Goal: Task Accomplishment & Management: Complete application form

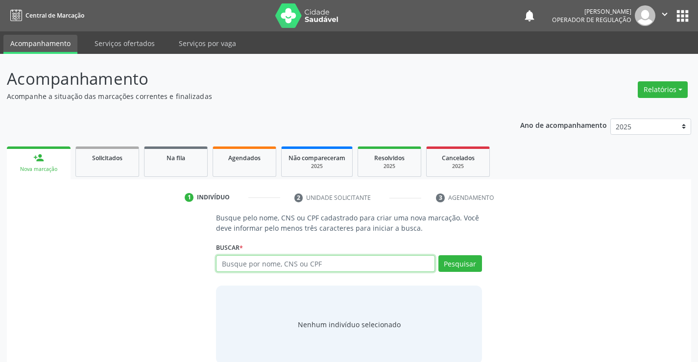
click at [292, 263] on input "text" at bounding box center [325, 263] width 218 height 17
click at [305, 263] on input "text" at bounding box center [325, 263] width 218 height 17
type input "704606600796628"
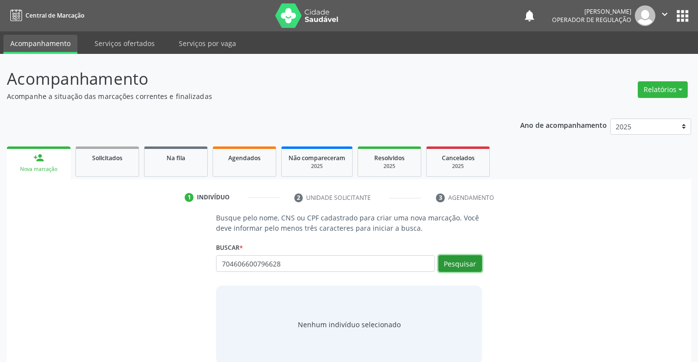
click at [463, 260] on button "Pesquisar" at bounding box center [460, 263] width 44 height 17
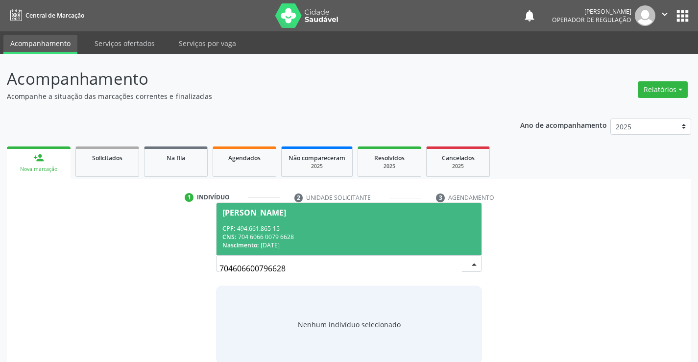
click at [269, 224] on div "CPF: 494.661.865-15" at bounding box center [348, 228] width 253 height 8
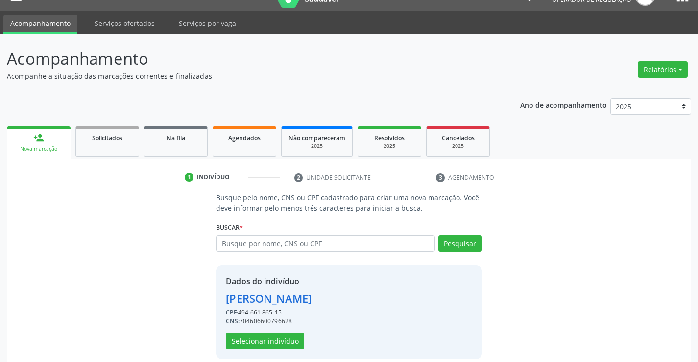
scroll to position [31, 0]
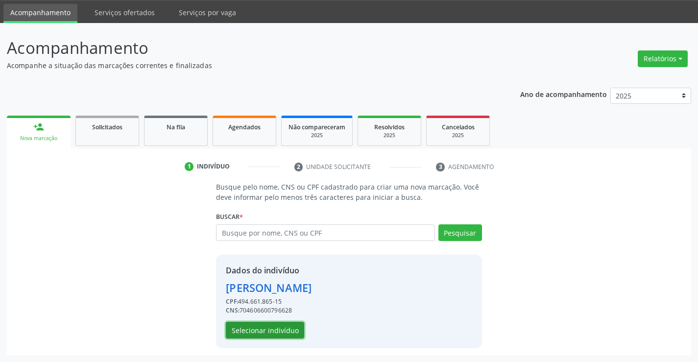
click at [264, 333] on button "Selecionar indivíduo" at bounding box center [265, 330] width 78 height 17
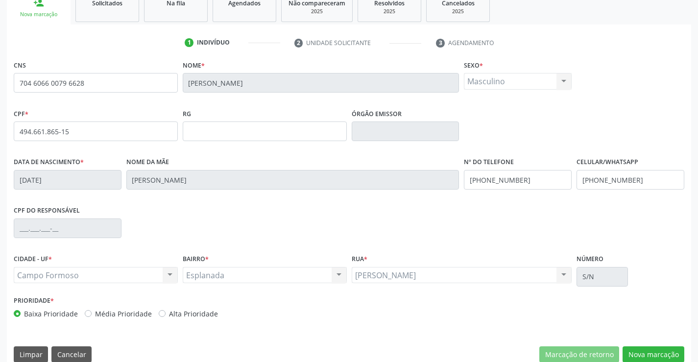
scroll to position [169, 0]
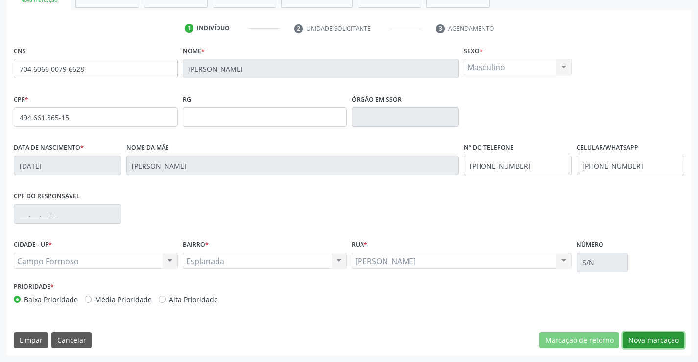
click at [656, 338] on button "Nova marcação" at bounding box center [653, 340] width 62 height 17
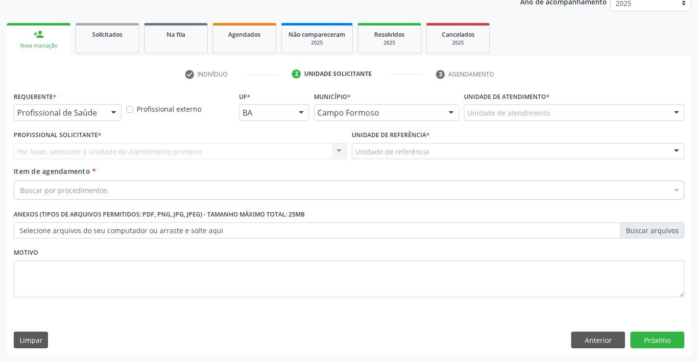
scroll to position [123, 0]
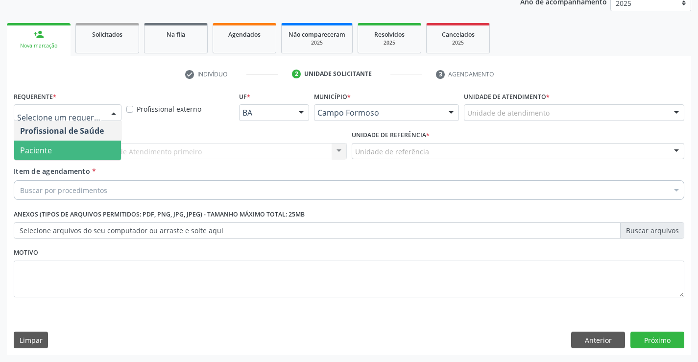
click at [56, 152] on span "Paciente" at bounding box center [67, 151] width 107 height 20
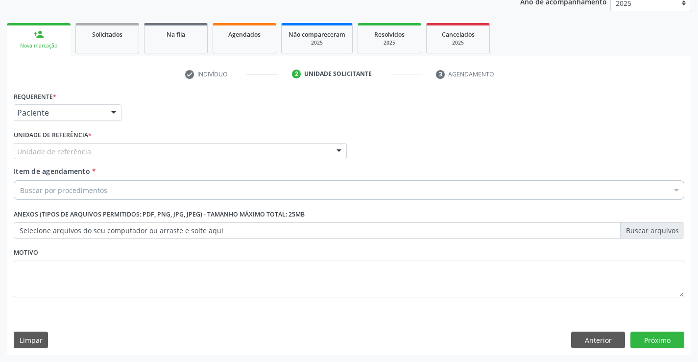
click at [61, 142] on label "Unidade de referência *" at bounding box center [53, 135] width 78 height 15
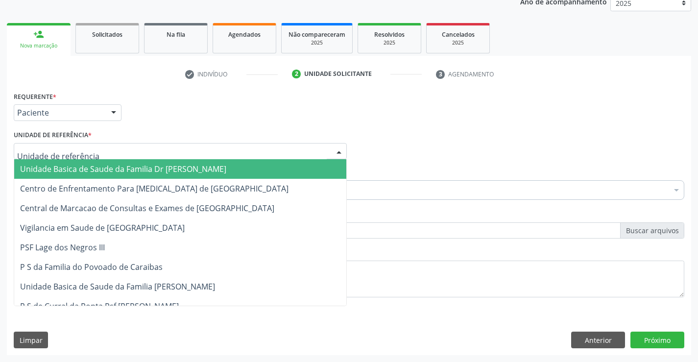
click at [110, 166] on span "Unidade Basica de Saude da Familia Dr [PERSON_NAME]" at bounding box center [123, 169] width 206 height 11
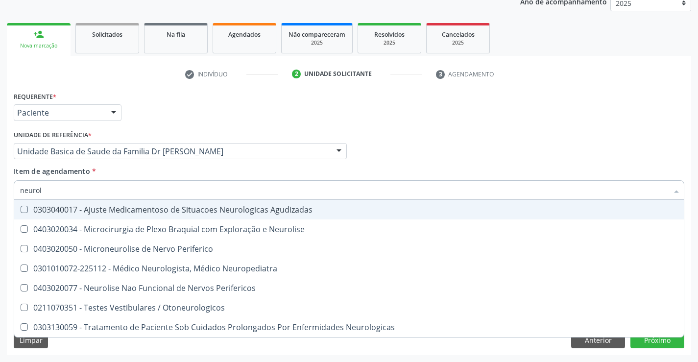
type input "neurolo"
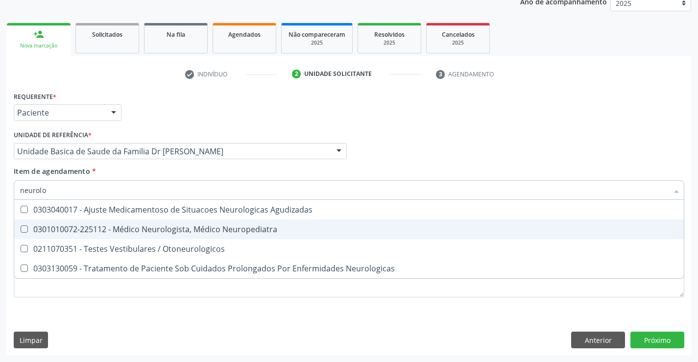
click at [175, 228] on div "0301010072-225112 - Médico Neurologista, Médico Neuropediatra" at bounding box center [349, 229] width 658 height 8
checkbox Neuropediatra "true"
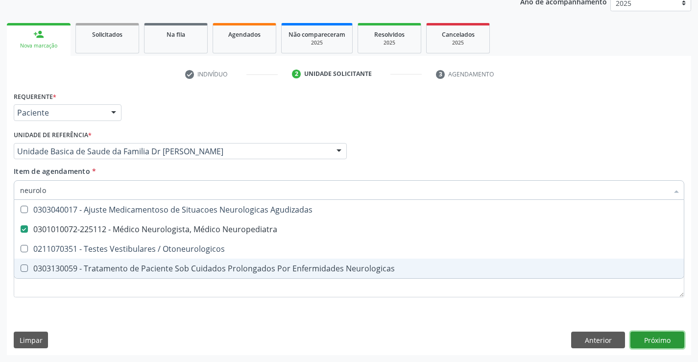
click at [653, 340] on div "Requerente * Paciente Profissional de Saúde Paciente Nenhum resultado encontrad…" at bounding box center [349, 222] width 684 height 266
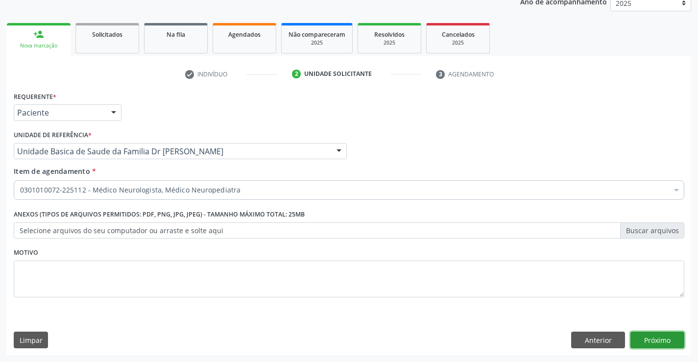
click at [653, 340] on button "Próximo" at bounding box center [657, 340] width 54 height 17
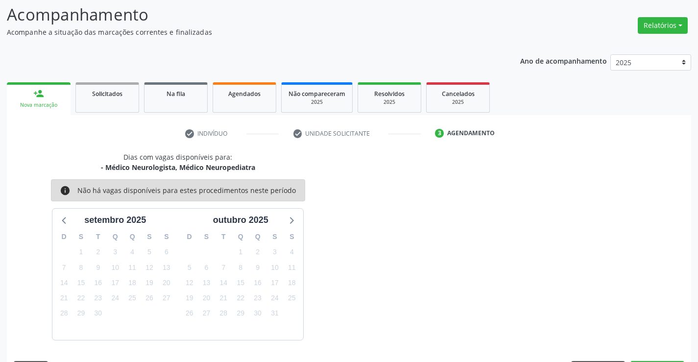
scroll to position [93, 0]
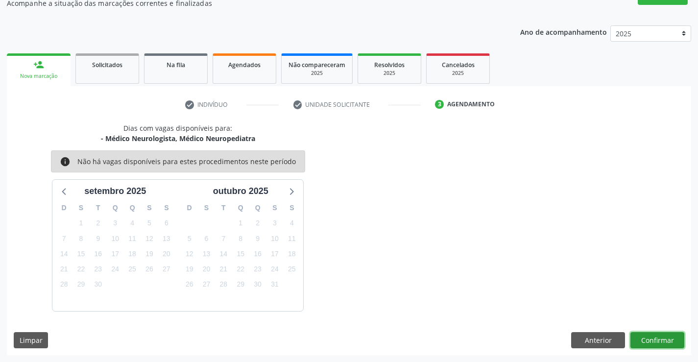
click at [657, 335] on button "Confirmar" at bounding box center [657, 340] width 54 height 17
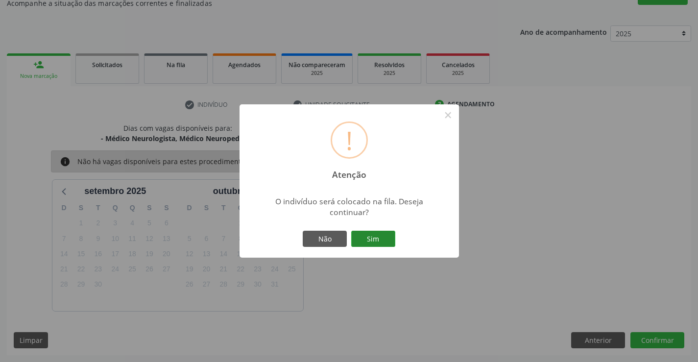
click at [364, 233] on button "Sim" at bounding box center [373, 239] width 44 height 17
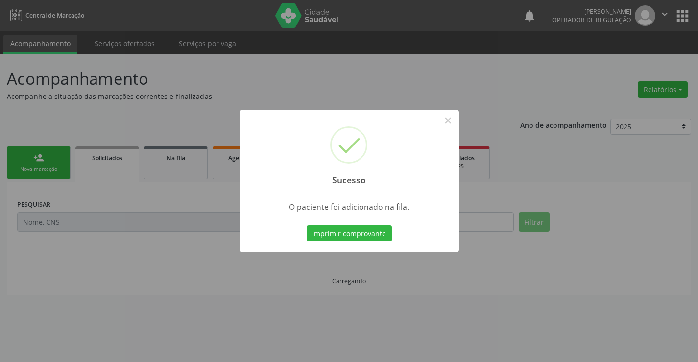
scroll to position [0, 0]
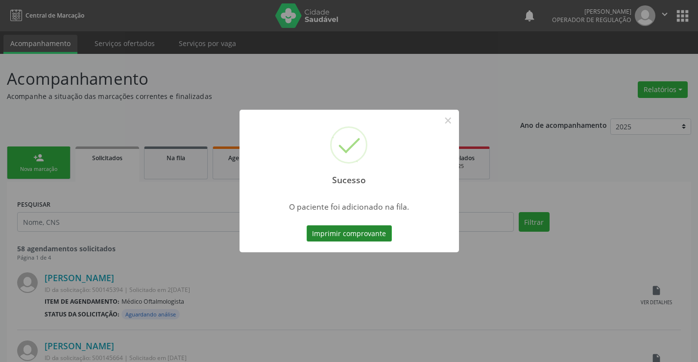
click at [356, 231] on button "Imprimir comprovante" at bounding box center [349, 233] width 85 height 17
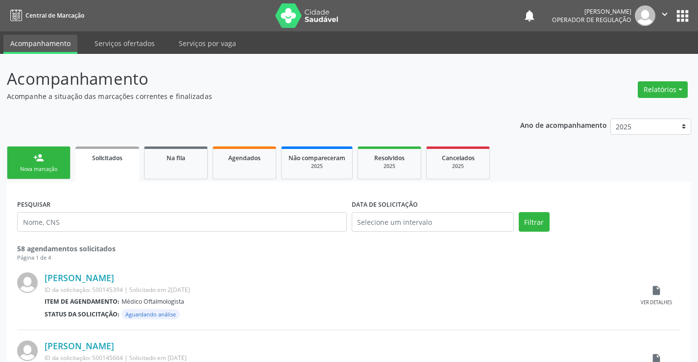
click at [37, 155] on div "person_add" at bounding box center [38, 157] width 11 height 11
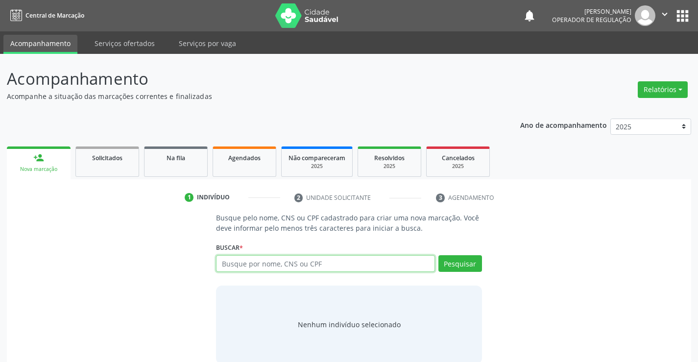
click at [319, 262] on input "text" at bounding box center [325, 263] width 218 height 17
type input "700007016686706"
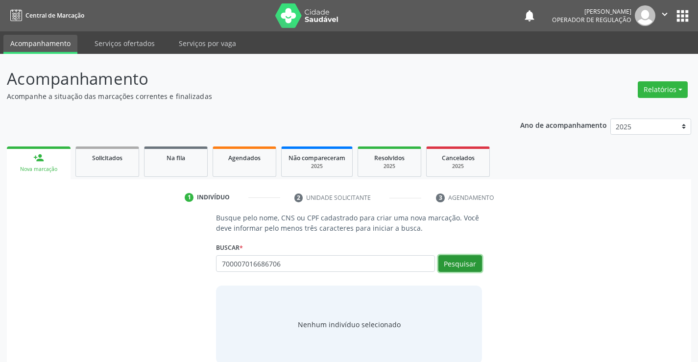
click at [462, 264] on button "Pesquisar" at bounding box center [460, 263] width 44 height 17
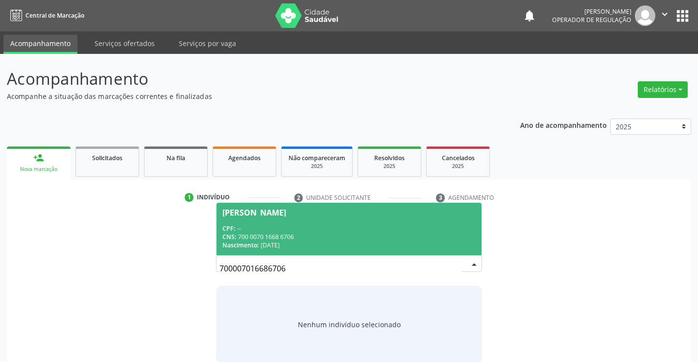
click at [281, 221] on span "[PERSON_NAME] CPF: -- CNS: 700 0070 1668 6706 Nascimento: [DATE]" at bounding box center [348, 229] width 264 height 52
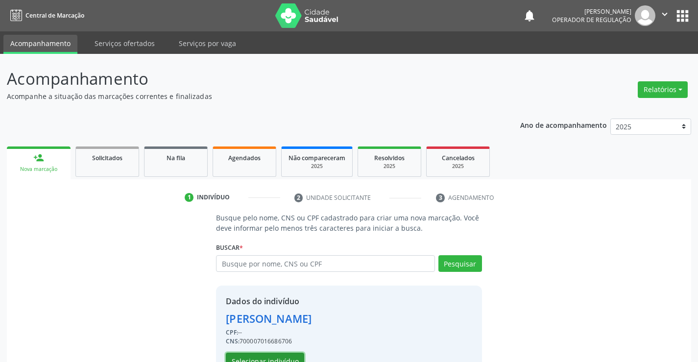
click at [267, 356] on button "Selecionar indivíduo" at bounding box center [265, 361] width 78 height 17
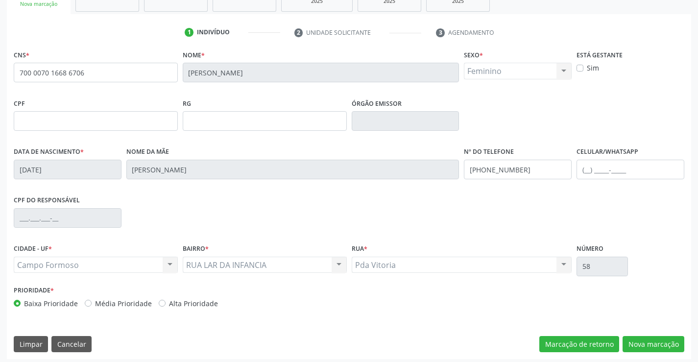
scroll to position [169, 0]
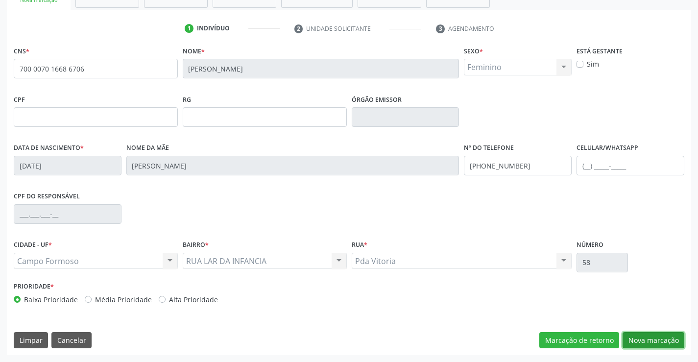
click at [654, 336] on button "Nova marcação" at bounding box center [653, 340] width 62 height 17
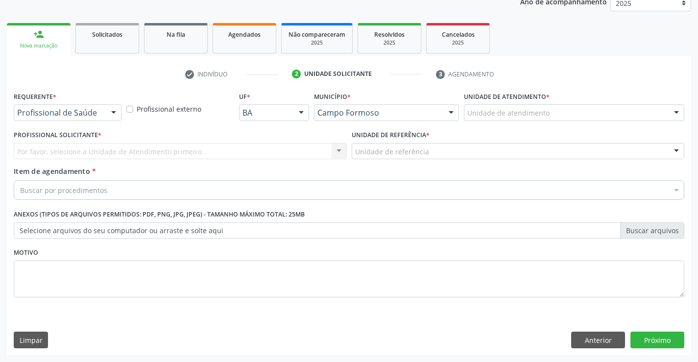
scroll to position [123, 0]
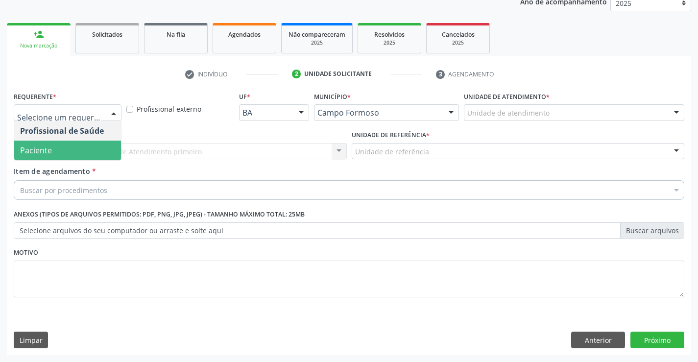
click at [52, 150] on span "Paciente" at bounding box center [67, 151] width 107 height 20
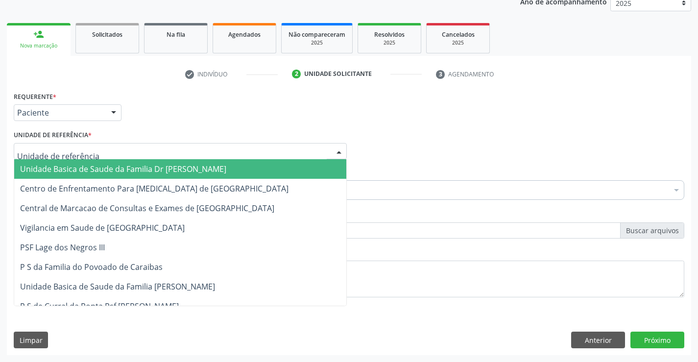
click at [168, 168] on span "Unidade Basica de Saude da Familia Dr [PERSON_NAME]" at bounding box center [123, 169] width 206 height 11
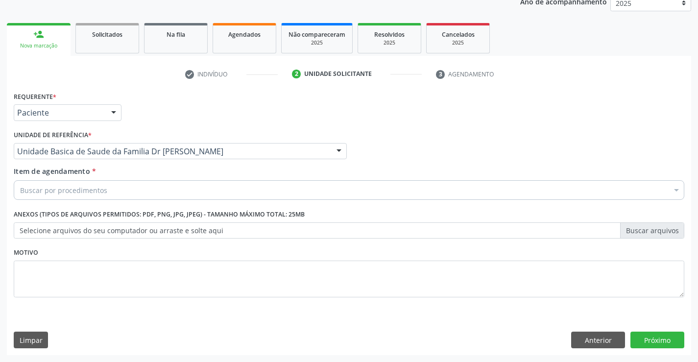
click at [138, 192] on div "Buscar por procedimentos" at bounding box center [349, 190] width 670 height 20
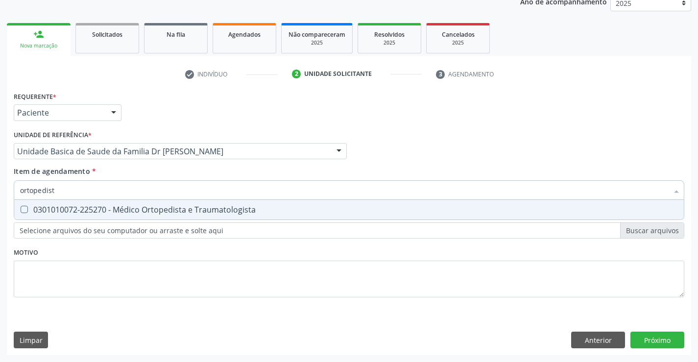
type input "ortopedista"
click at [164, 210] on div "0301010072-225270 - Médico Ortopedista e Traumatologista" at bounding box center [349, 210] width 658 height 8
checkbox Traumatologista "true"
click at [661, 335] on div "Requerente * Paciente Profissional de Saúde Paciente Nenhum resultado encontrad…" at bounding box center [349, 222] width 684 height 266
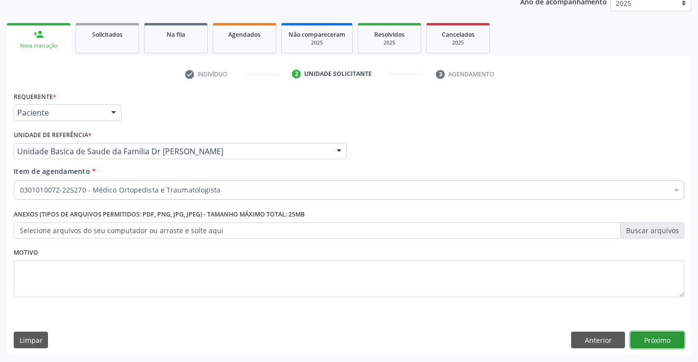
click at [661, 335] on button "Próximo" at bounding box center [657, 340] width 54 height 17
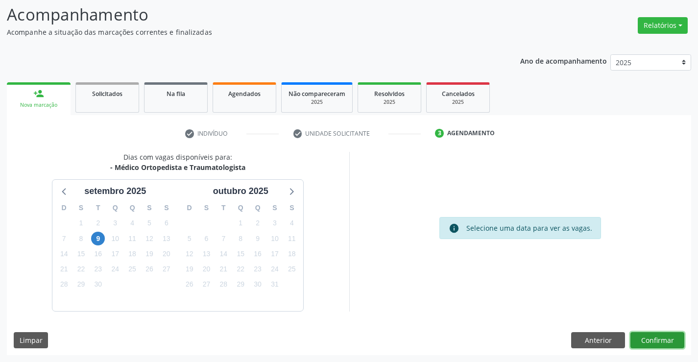
click at [661, 335] on button "Confirmar" at bounding box center [657, 340] width 54 height 17
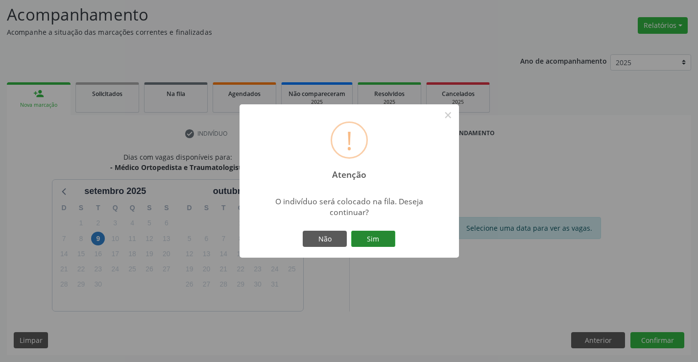
click at [375, 238] on button "Sim" at bounding box center [373, 239] width 44 height 17
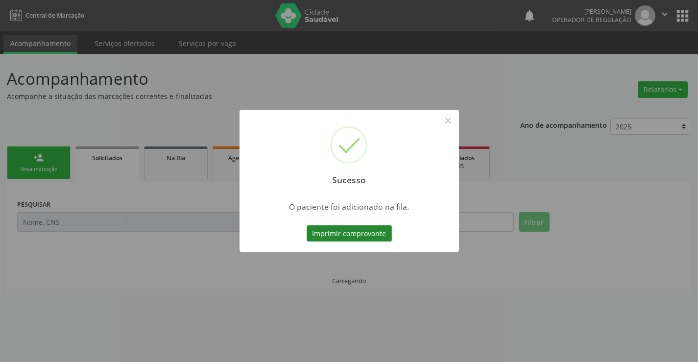
scroll to position [0, 0]
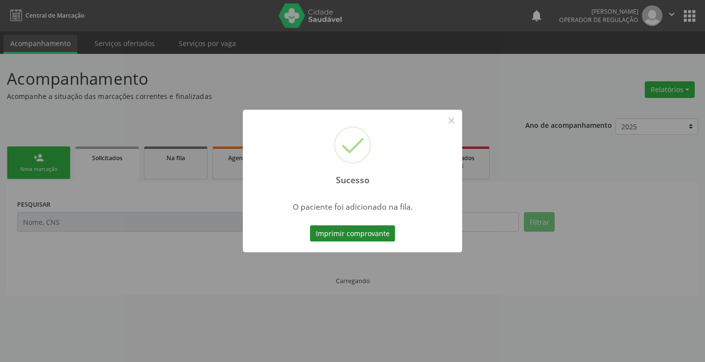
click at [336, 234] on button "Imprimir comprovante" at bounding box center [352, 233] width 85 height 17
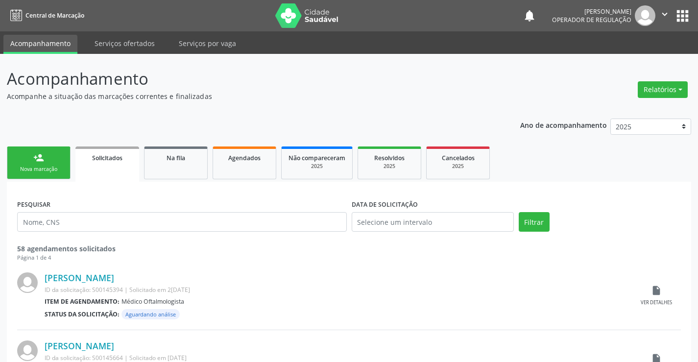
click at [57, 169] on div "Nova marcação" at bounding box center [38, 169] width 49 height 7
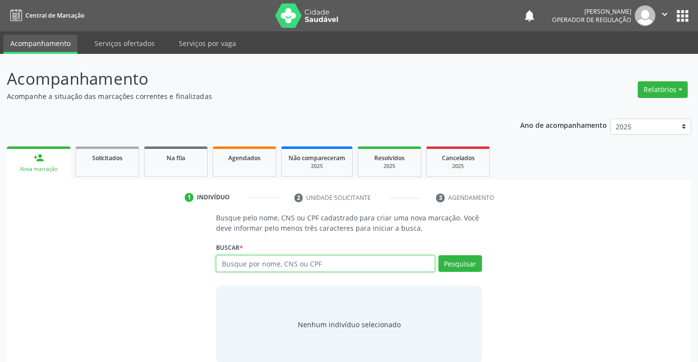
click at [342, 265] on input "text" at bounding box center [325, 263] width 218 height 17
click at [288, 265] on input "text" at bounding box center [325, 263] width 218 height 17
type input "700001652103508"
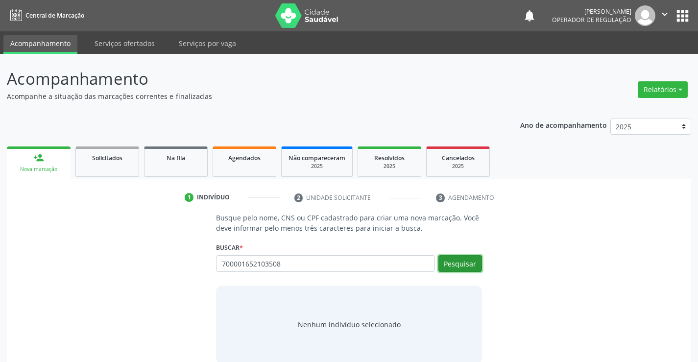
click at [464, 258] on button "Pesquisar" at bounding box center [460, 263] width 44 height 17
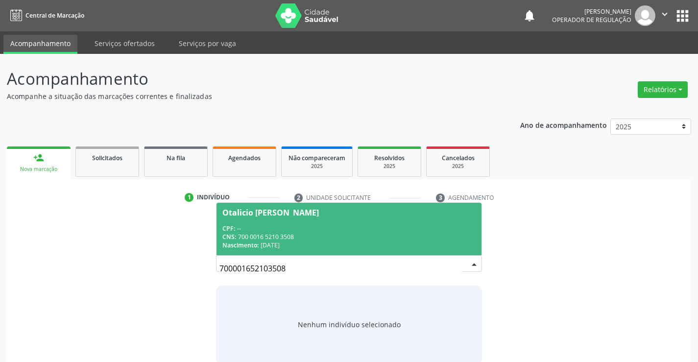
click at [317, 225] on div "CPF: --" at bounding box center [348, 228] width 253 height 8
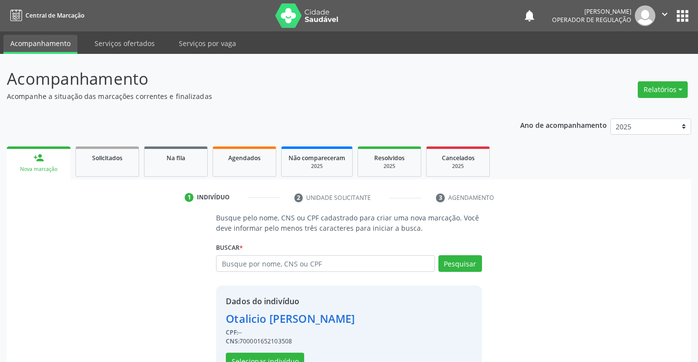
scroll to position [31, 0]
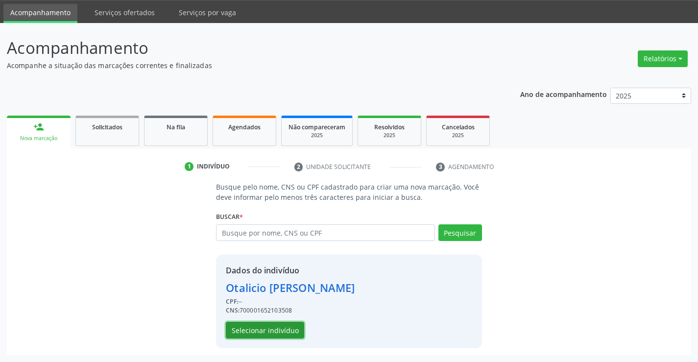
click at [245, 326] on button "Selecionar indivíduo" at bounding box center [265, 330] width 78 height 17
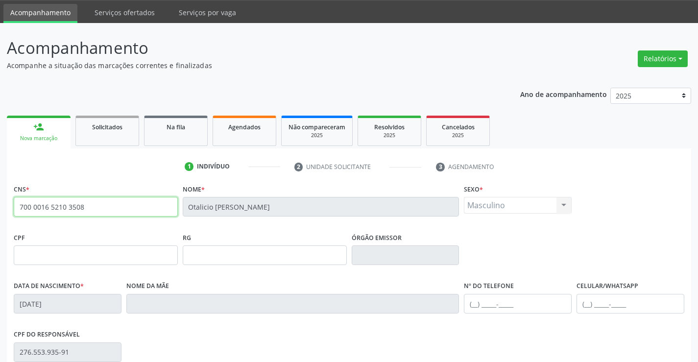
drag, startPoint x: 18, startPoint y: 210, endPoint x: 90, endPoint y: 207, distance: 71.6
click at [90, 207] on input "700 0016 5210 3508" at bounding box center [96, 207] width 164 height 20
click at [247, 131] on span "Agendados" at bounding box center [244, 127] width 32 height 8
select select "8"
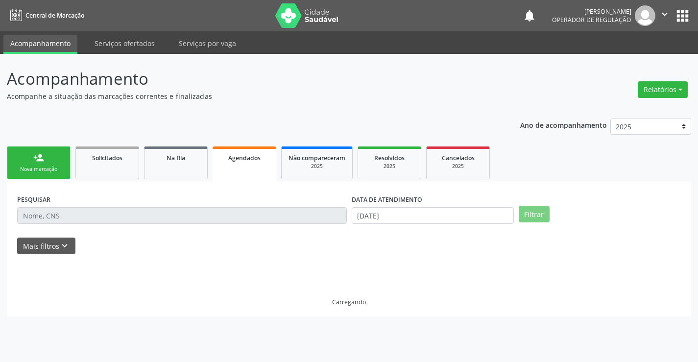
scroll to position [0, 0]
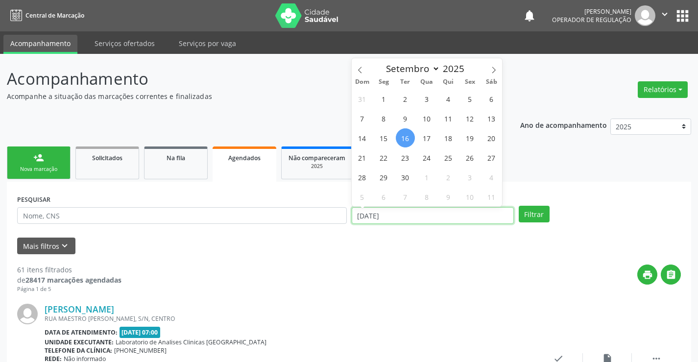
drag, startPoint x: 401, startPoint y: 214, endPoint x: 318, endPoint y: 229, distance: 84.5
click at [318, 229] on div "PESQUISAR DATA DE ATENDIMENTO [DATE] Filtrar" at bounding box center [349, 211] width 668 height 38
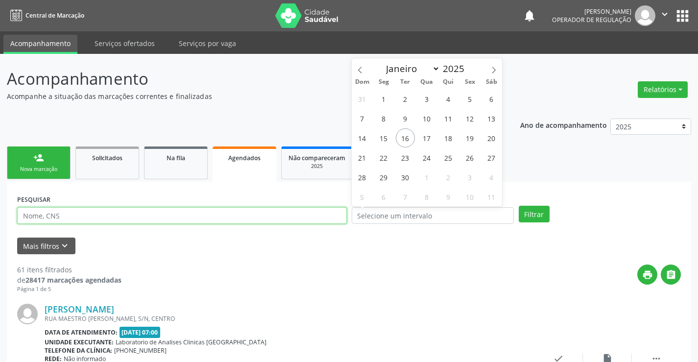
click at [126, 214] on input "text" at bounding box center [182, 215] width 330 height 17
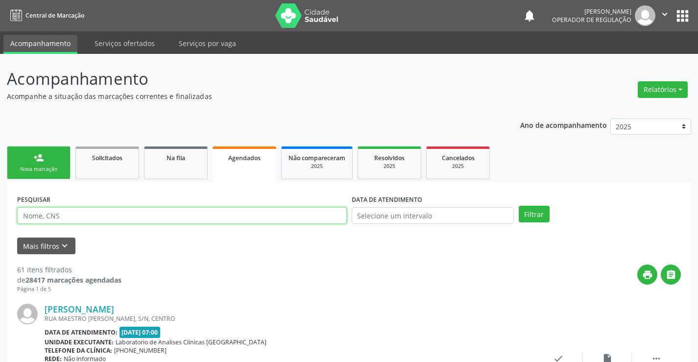
paste input "700 0016 5210 3508"
type input "700 0016 5210 3508"
click at [537, 214] on button "Filtrar" at bounding box center [534, 214] width 31 height 17
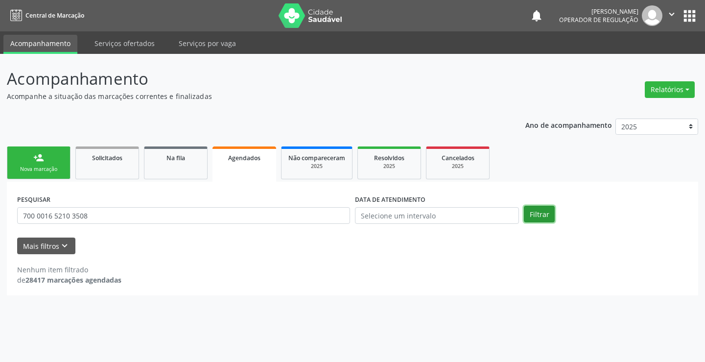
click at [537, 214] on button "Filtrar" at bounding box center [539, 214] width 31 height 17
click at [177, 160] on span "Na fila" at bounding box center [175, 158] width 19 height 8
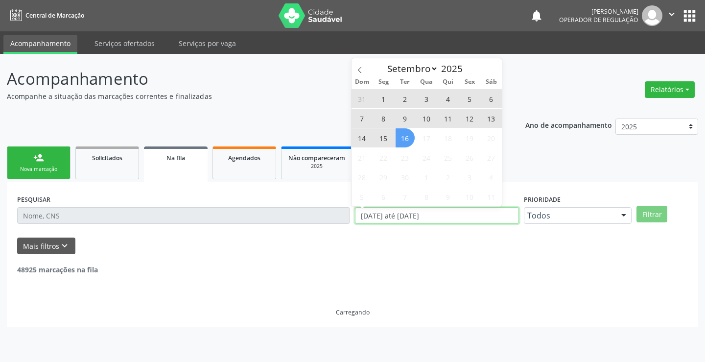
drag, startPoint x: 447, startPoint y: 216, endPoint x: 338, endPoint y: 226, distance: 109.6
click at [338, 226] on div "PESQUISAR DATA DE SOLICITAÇÃO [DATE] até [DATE] Prioridade Todos Todos Baixa Pr…" at bounding box center [353, 211] width 676 height 38
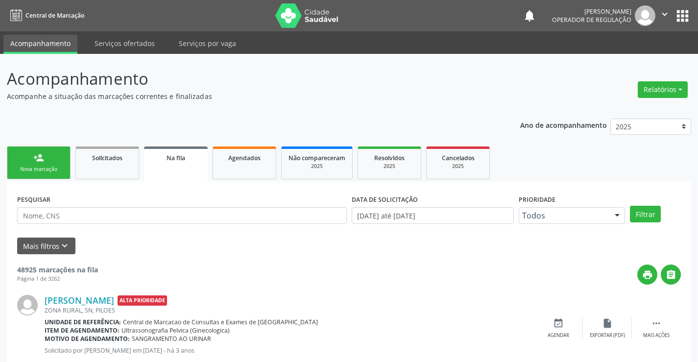
click at [338, 226] on div "PESQUISAR" at bounding box center [182, 211] width 334 height 38
click at [62, 217] on input "text" at bounding box center [182, 215] width 330 height 17
paste input "700 0016 5210 3508"
type input "700 0016 5210 3508"
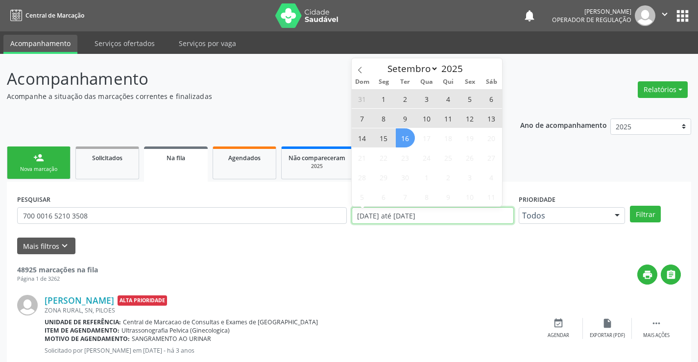
drag, startPoint x: 425, startPoint y: 224, endPoint x: 343, endPoint y: 225, distance: 81.8
click at [357, 225] on div "DATA DE SOLICITAÇÃO [DATE] até [DATE]" at bounding box center [432, 211] width 167 height 38
select select "8"
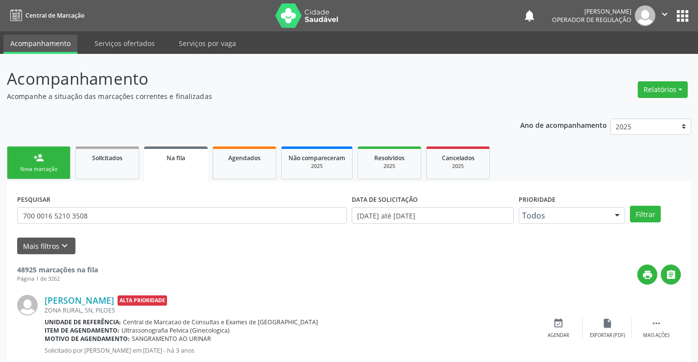
click at [342, 225] on div "PESQUISAR 700 0016 5210 3508" at bounding box center [182, 211] width 334 height 38
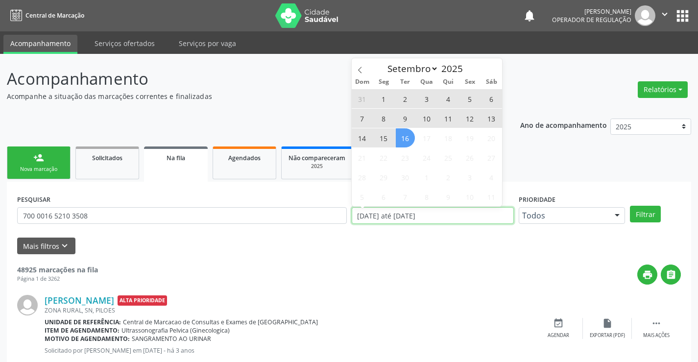
drag, startPoint x: 449, startPoint y: 216, endPoint x: 349, endPoint y: 219, distance: 99.9
click at [349, 219] on div "DATA DE SOLICITAÇÃO [DATE] até [DATE]" at bounding box center [432, 211] width 167 height 38
type input "2023"
select select "0"
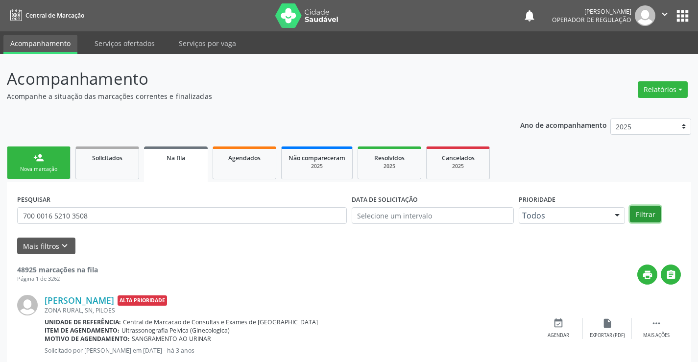
click at [653, 211] on button "Filtrar" at bounding box center [645, 214] width 31 height 17
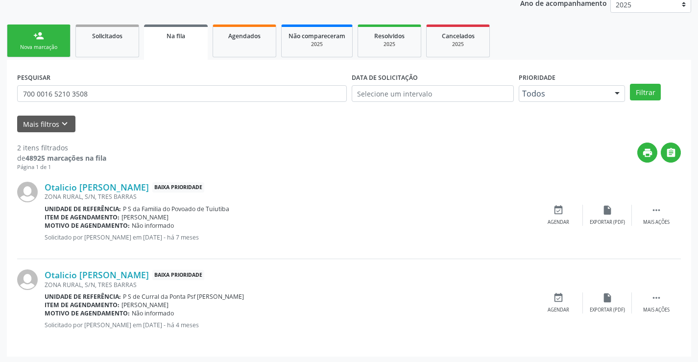
scroll to position [123, 0]
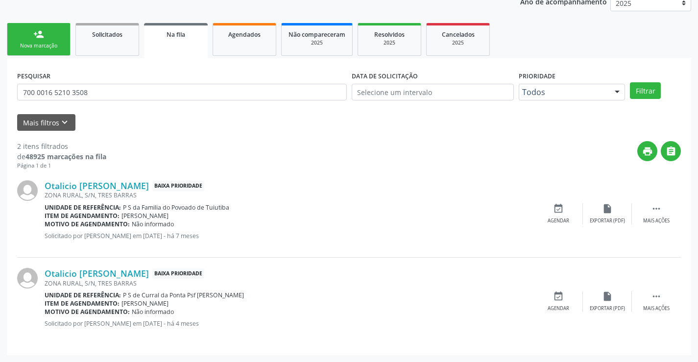
click at [48, 40] on link "person_add Nova marcação" at bounding box center [39, 39] width 64 height 33
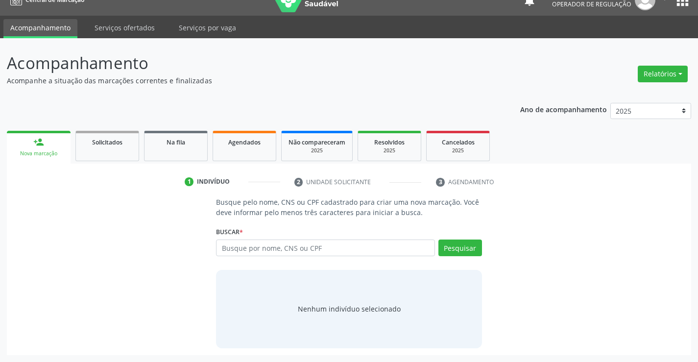
scroll to position [16, 0]
click at [329, 245] on input "text" at bounding box center [325, 247] width 218 height 17
type input "707803632510312"
click at [460, 248] on button "Pesquisar" at bounding box center [460, 247] width 44 height 17
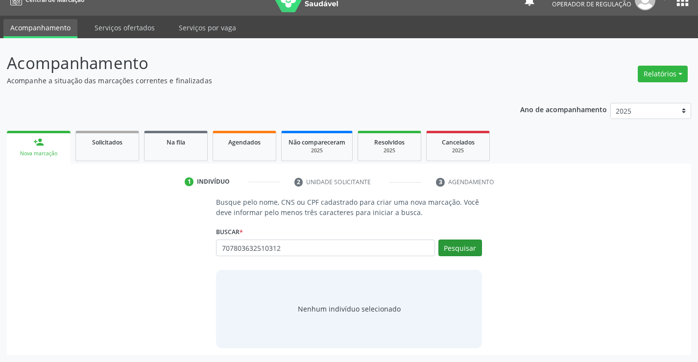
type input "707803632510312"
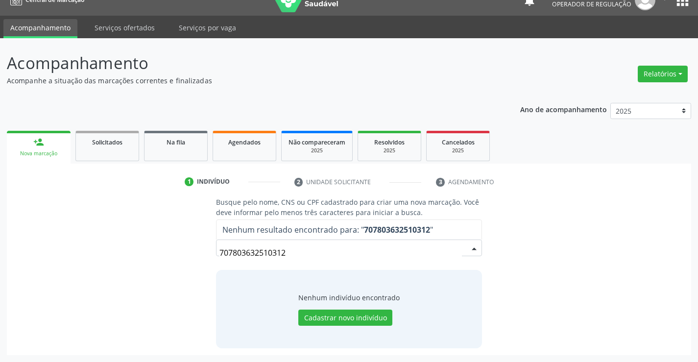
click at [460, 248] on input "707803632510312" at bounding box center [340, 253] width 242 height 20
click at [335, 317] on button "Cadastrar novo indivíduo" at bounding box center [345, 317] width 94 height 17
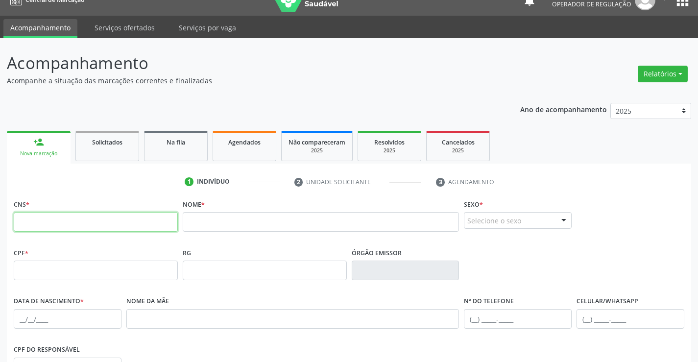
click at [85, 219] on input "text" at bounding box center [96, 222] width 164 height 20
type input "707 8036 3251 0312"
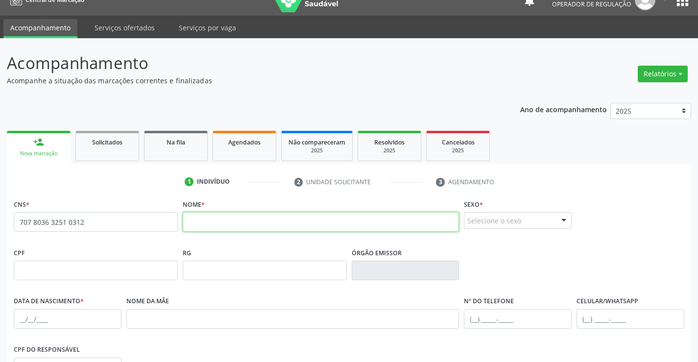
click at [209, 225] on input "text" at bounding box center [321, 222] width 277 height 20
type input "[PERSON_NAME][DEMOGRAPHIC_DATA]"
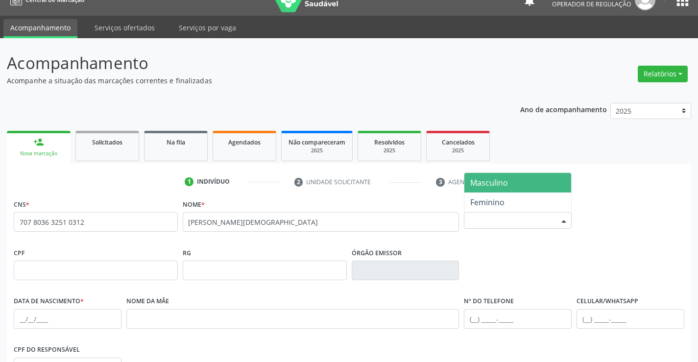
click at [523, 221] on div "Selecione o sexo" at bounding box center [518, 220] width 108 height 17
click at [525, 180] on span "Masculino" at bounding box center [517, 183] width 107 height 20
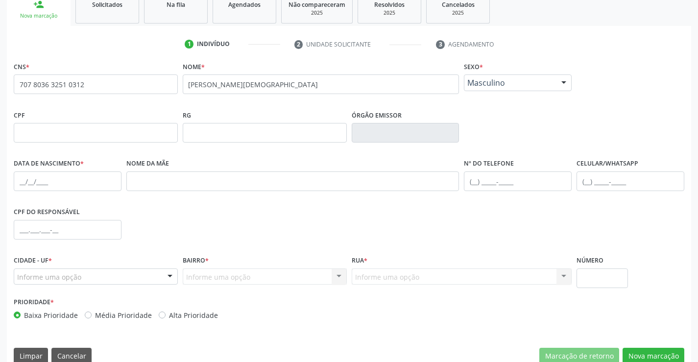
scroll to position [163, 0]
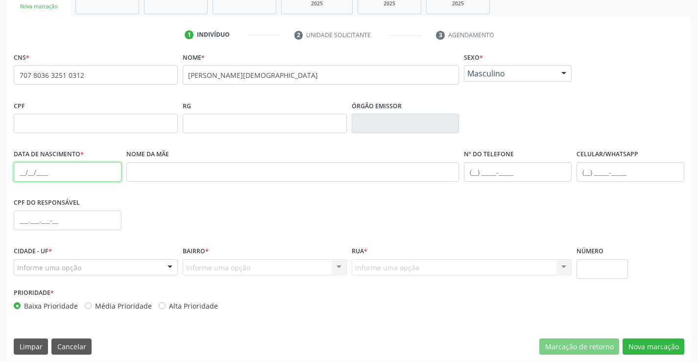
click at [48, 167] on input "text" at bounding box center [68, 172] width 108 height 20
type input "[DATE]"
click at [601, 173] on input "text" at bounding box center [630, 172] width 108 height 20
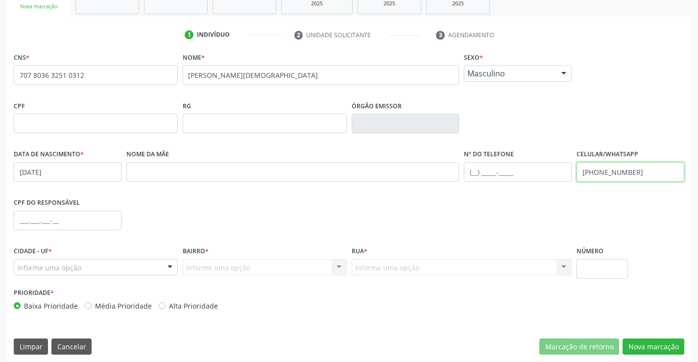
type input "[PHONE_NUMBER]"
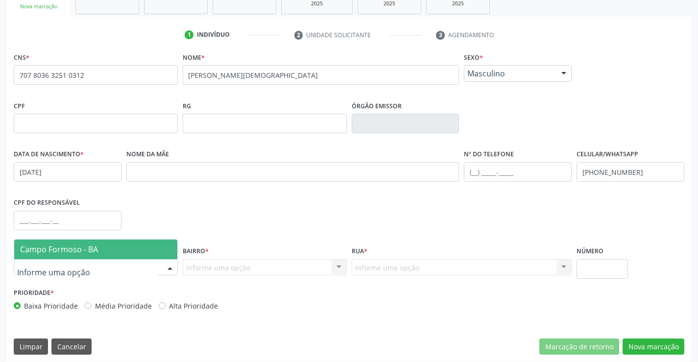
click at [79, 250] on span "Campo Formoso - BA" at bounding box center [59, 249] width 78 height 11
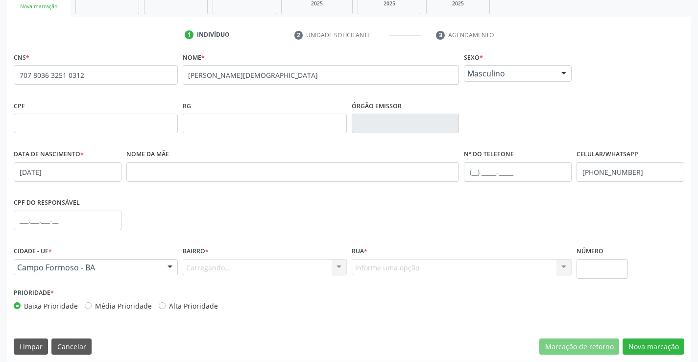
click at [226, 267] on div "Carregando... Nenhum resultado encontrado para: " " Nenhuma opção encontrada. D…" at bounding box center [265, 267] width 164 height 17
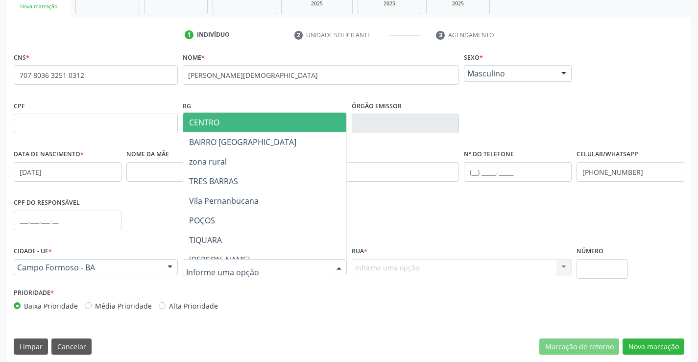
click at [245, 119] on span "CENTRO" at bounding box center [289, 123] width 212 height 20
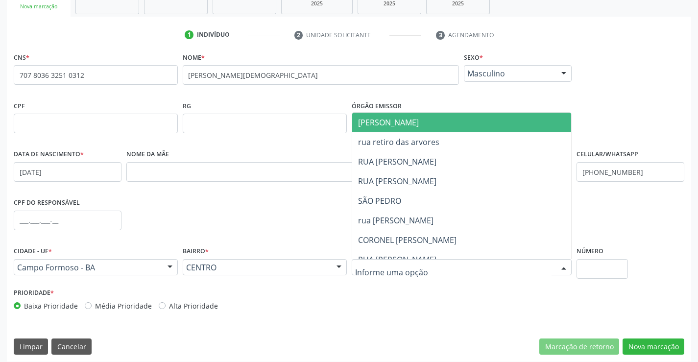
click at [420, 269] on div at bounding box center [462, 267] width 220 height 17
click at [430, 116] on span "[PERSON_NAME]" at bounding box center [470, 123] width 236 height 20
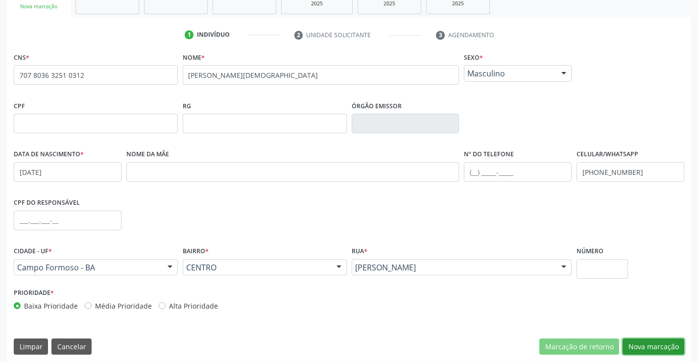
click at [663, 348] on button "Nova marcação" at bounding box center [653, 346] width 62 height 17
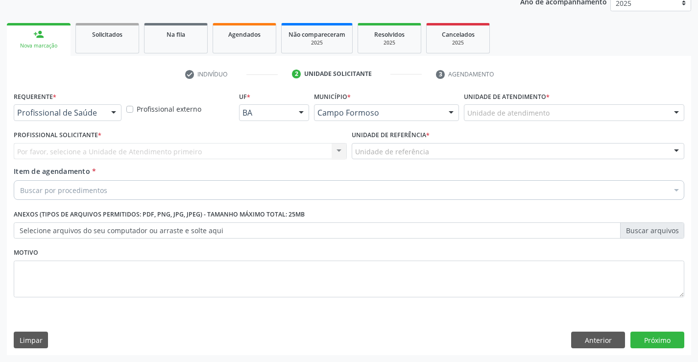
scroll to position [123, 0]
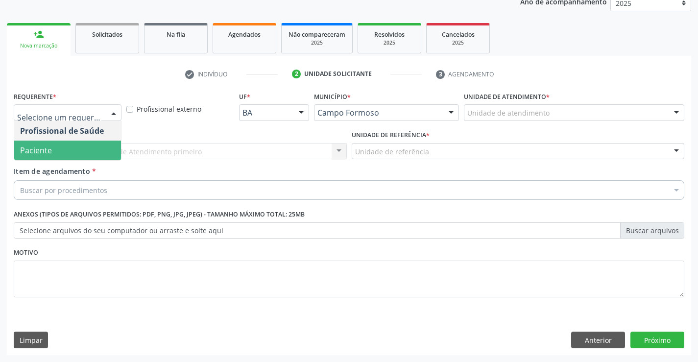
click at [58, 151] on span "Paciente" at bounding box center [67, 151] width 107 height 20
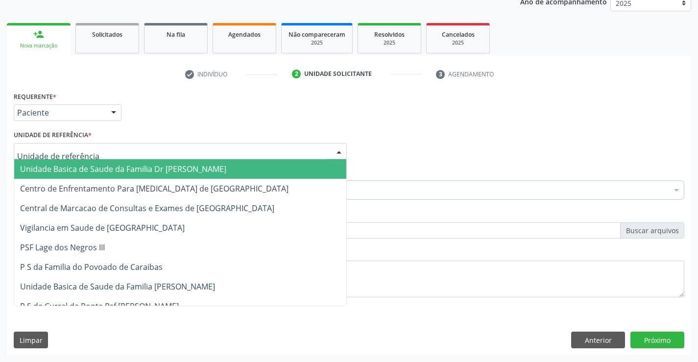
click at [93, 168] on span "Unidade Basica de Saude da Familia Dr [PERSON_NAME]" at bounding box center [123, 169] width 206 height 11
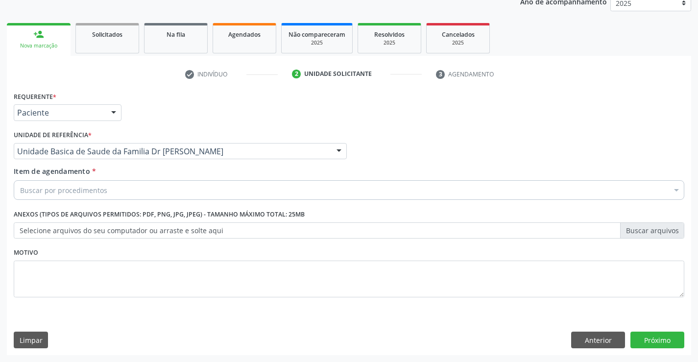
click at [20, 191] on input "Item de agendamento *" at bounding box center [20, 190] width 0 height 20
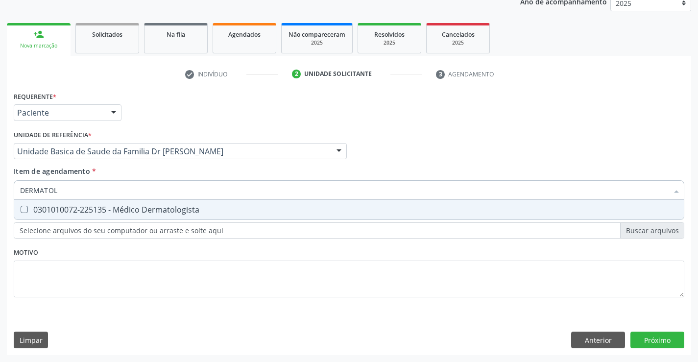
type input "DERMATOLO"
click at [139, 208] on div "0301010072-225135 - Médico Dermatologista" at bounding box center [349, 210] width 658 height 8
checkbox Dermatologista "true"
click at [654, 337] on div "Requerente * Paciente Profissional de Saúde Paciente Nenhum resultado encontrad…" at bounding box center [349, 222] width 684 height 266
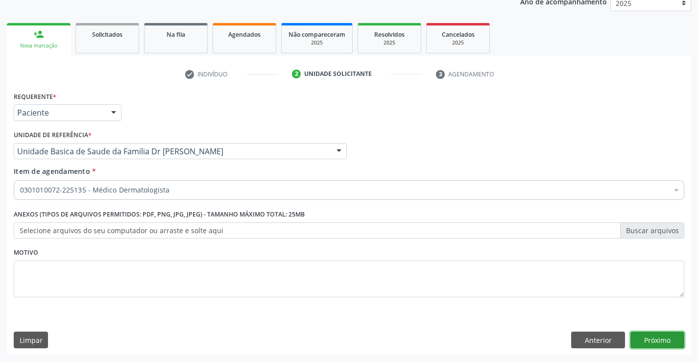
click at [654, 337] on button "Próximo" at bounding box center [657, 340] width 54 height 17
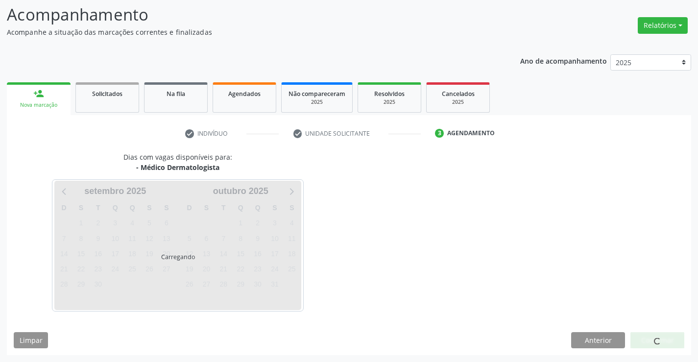
scroll to position [64, 0]
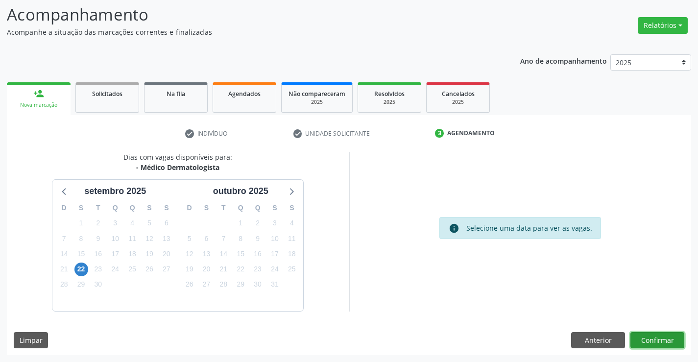
click at [654, 337] on button "Confirmar" at bounding box center [657, 340] width 54 height 17
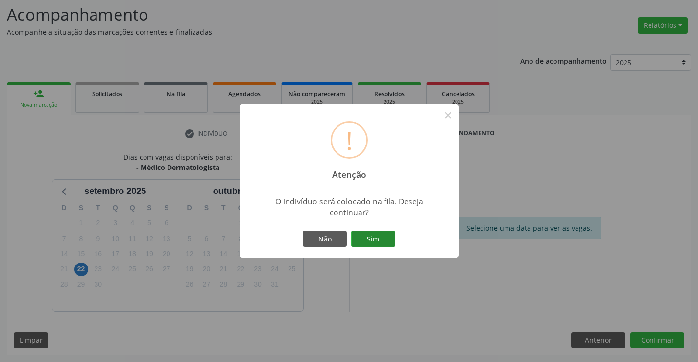
click at [371, 235] on button "Sim" at bounding box center [373, 239] width 44 height 17
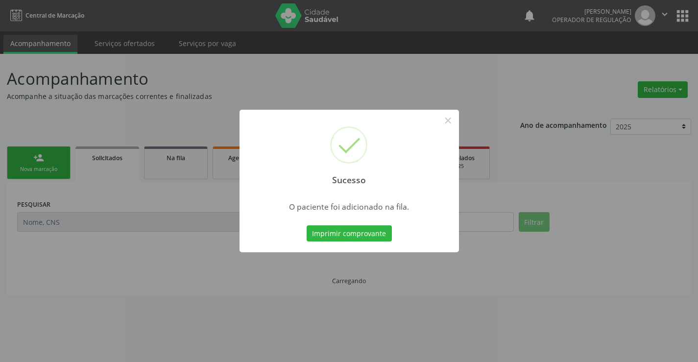
scroll to position [0, 0]
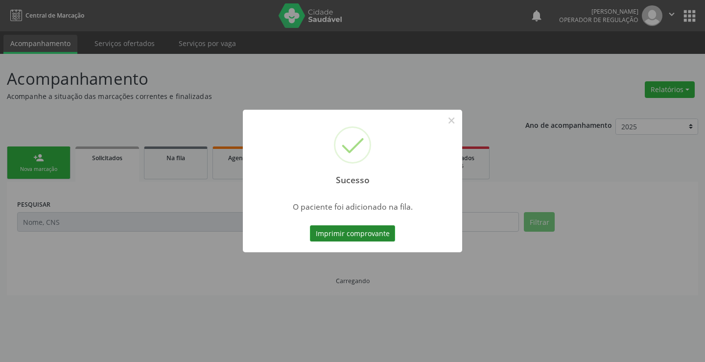
click at [371, 234] on button "Imprimir comprovante" at bounding box center [352, 233] width 85 height 17
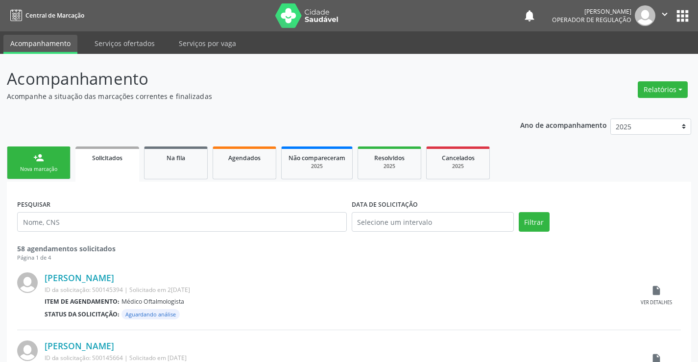
click at [43, 159] on div "person_add" at bounding box center [38, 157] width 11 height 11
click at [26, 162] on link "person_add Nova marcação" at bounding box center [39, 162] width 64 height 33
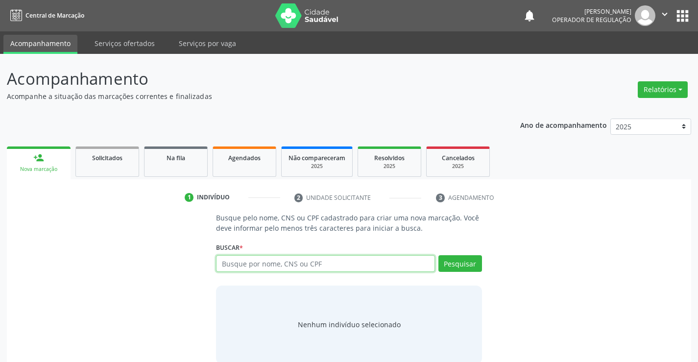
click at [315, 262] on input "text" at bounding box center [325, 263] width 218 height 17
type input "707404011703379"
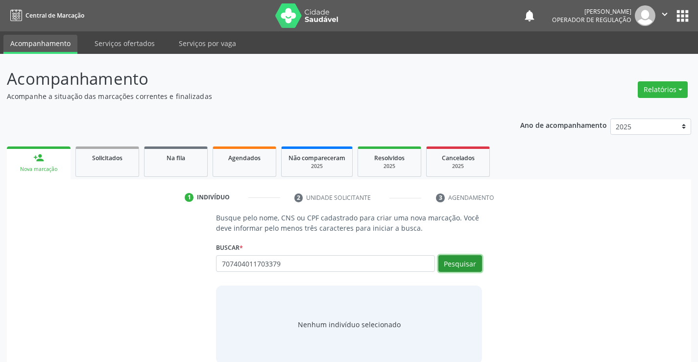
click at [461, 261] on button "Pesquisar" at bounding box center [460, 263] width 44 height 17
type input "707404011703379"
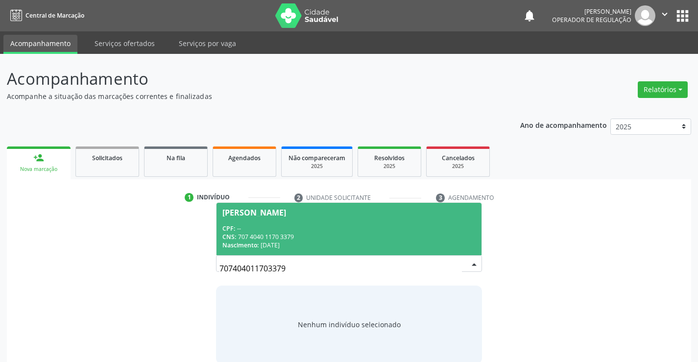
click at [303, 231] on div "CPF: --" at bounding box center [348, 228] width 253 height 8
click at [303, 231] on p "Busque pelo nome, CNS ou CPF cadastrado para criar uma nova marcação. Você deve…" at bounding box center [348, 223] width 265 height 21
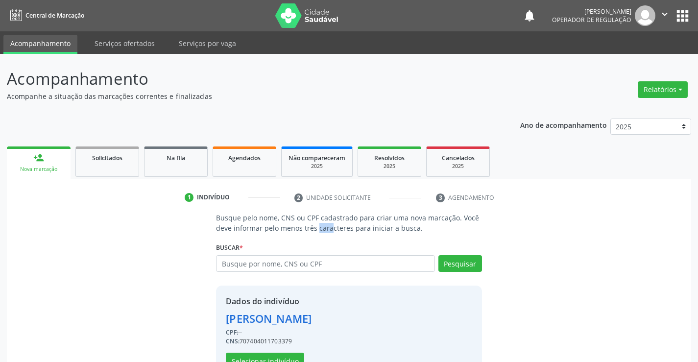
scroll to position [31, 0]
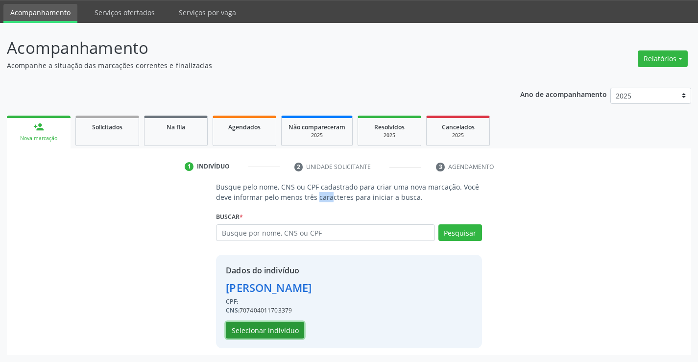
click at [259, 328] on button "Selecionar indivíduo" at bounding box center [265, 330] width 78 height 17
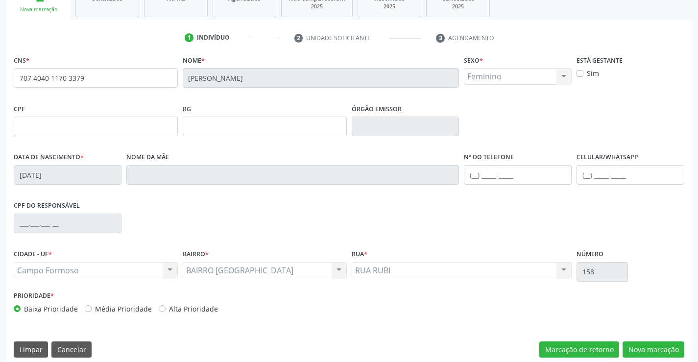
scroll to position [169, 0]
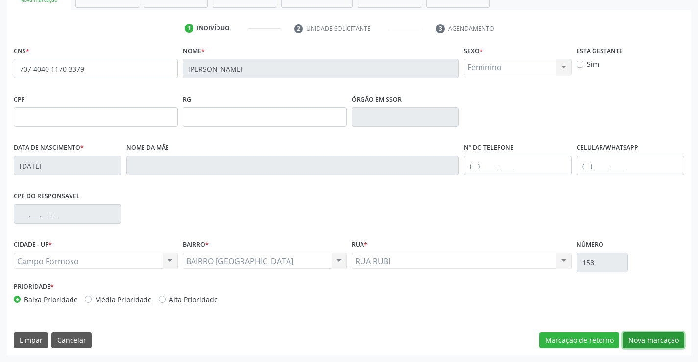
click at [656, 338] on button "Nova marcação" at bounding box center [653, 340] width 62 height 17
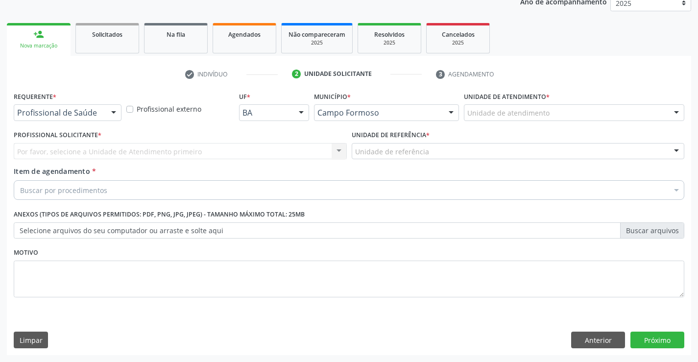
scroll to position [123, 0]
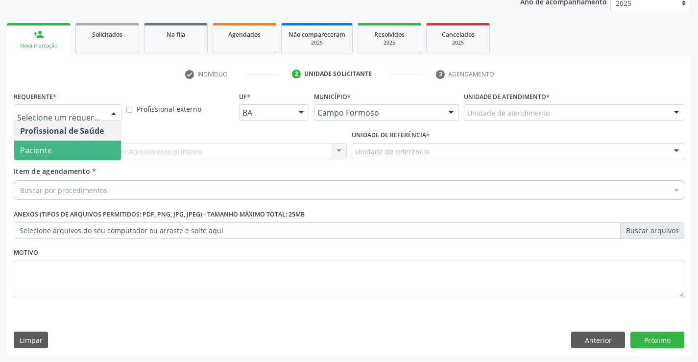
click at [59, 149] on span "Paciente" at bounding box center [67, 151] width 107 height 20
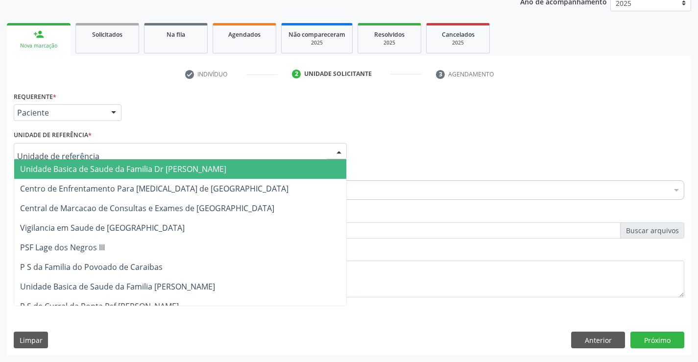
click at [123, 169] on span "Unidade Basica de Saude da Familia Dr [PERSON_NAME]" at bounding box center [123, 169] width 206 height 11
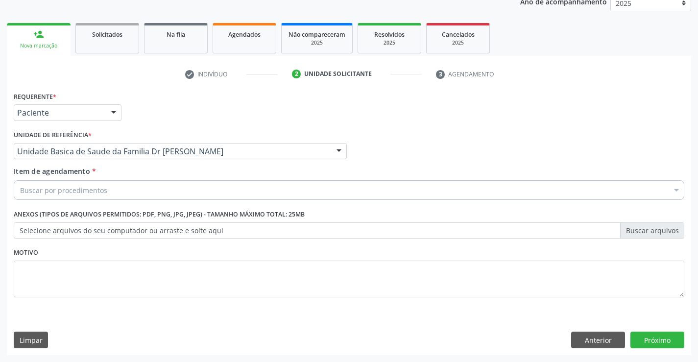
click at [113, 190] on div "Buscar por procedimentos" at bounding box center [349, 190] width 670 height 20
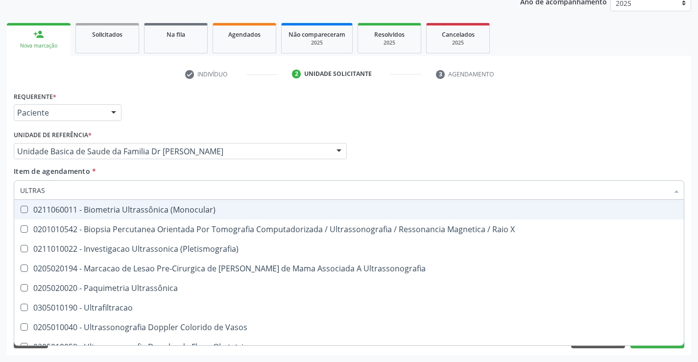
type input "ULTRASS"
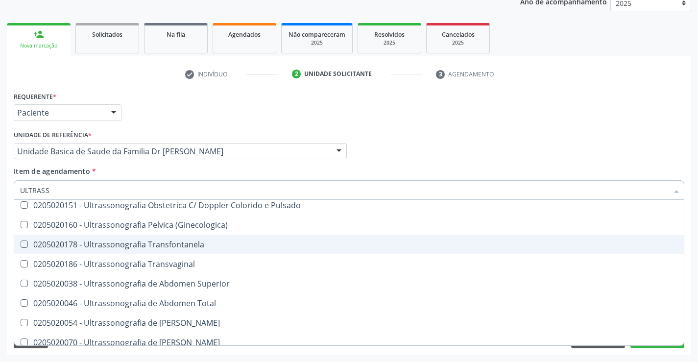
scroll to position [196, 0]
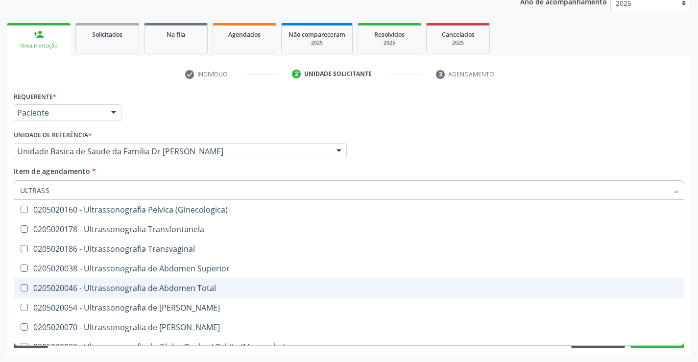
click at [230, 286] on div "0205020046 - Ultrassonografia de Abdomen Total" at bounding box center [349, 288] width 658 height 8
checkbox Total "true"
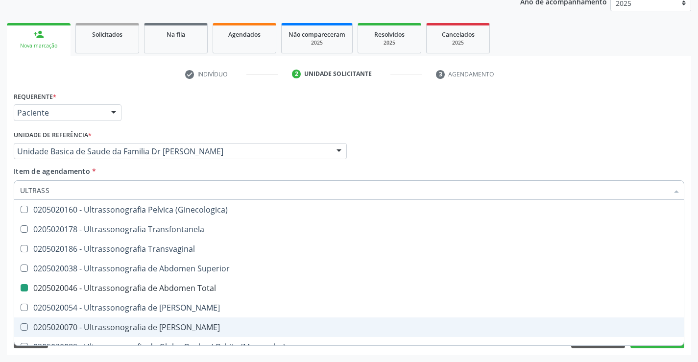
click at [689, 317] on div "Requerente * Paciente Profissional de Saúde Paciente Nenhum resultado encontrad…" at bounding box center [349, 222] width 684 height 266
checkbox X "true"
checkbox Total "false"
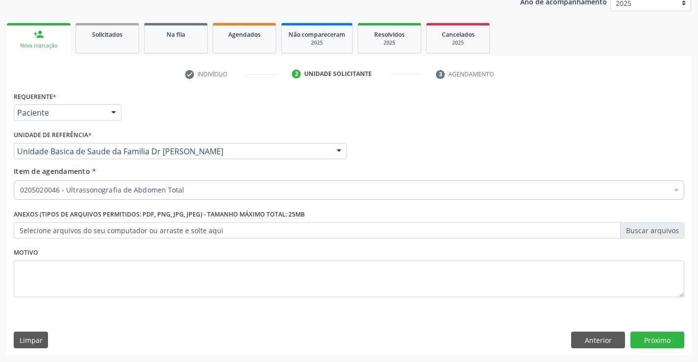
scroll to position [0, 0]
click at [656, 336] on button "Próximo" at bounding box center [657, 340] width 54 height 17
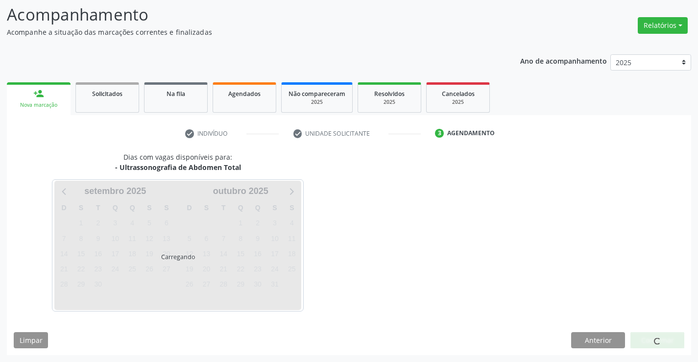
scroll to position [64, 0]
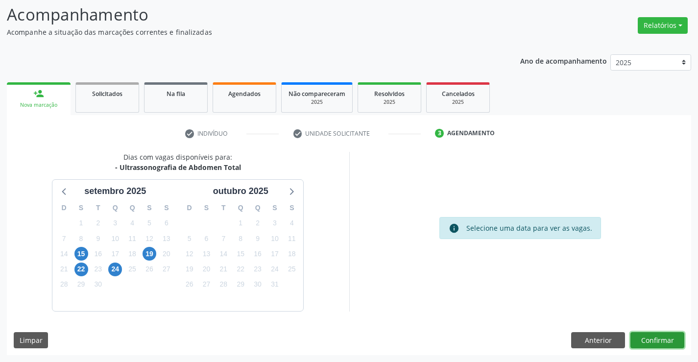
click at [656, 336] on button "Confirmar" at bounding box center [657, 340] width 54 height 17
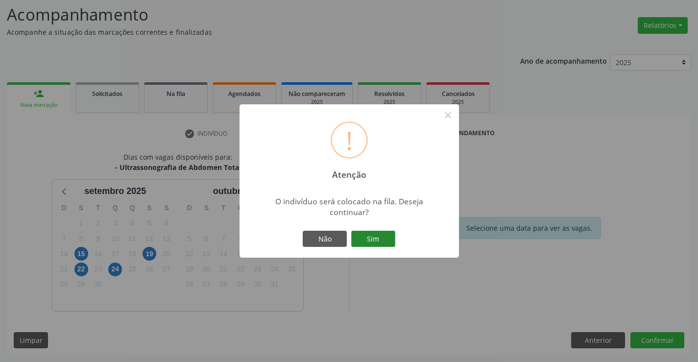
click at [372, 237] on button "Sim" at bounding box center [373, 239] width 44 height 17
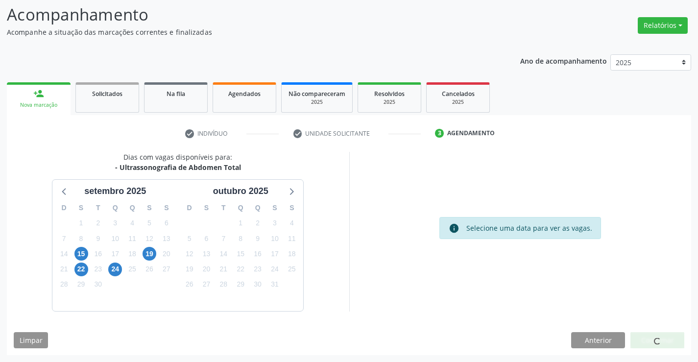
scroll to position [0, 0]
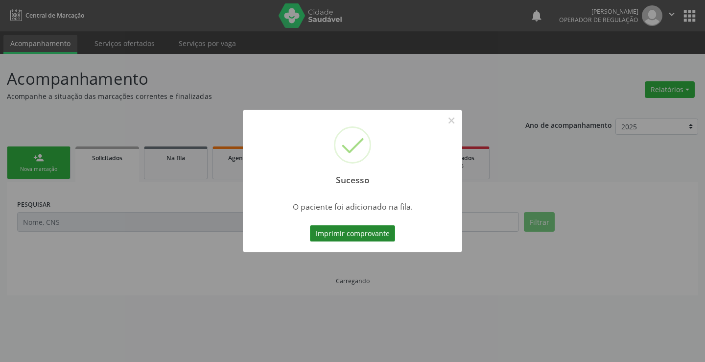
click at [372, 235] on button "Imprimir comprovante" at bounding box center [352, 233] width 85 height 17
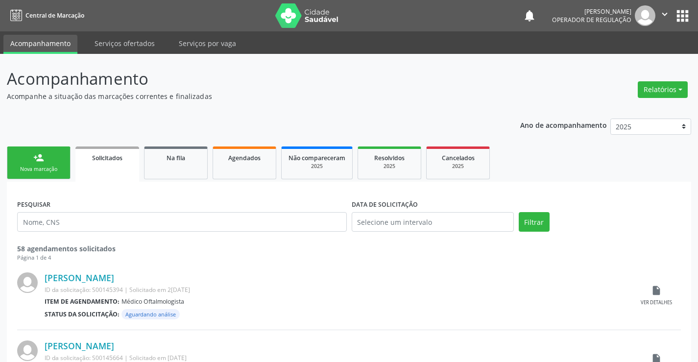
click at [45, 162] on link "person_add Nova marcação" at bounding box center [39, 162] width 64 height 33
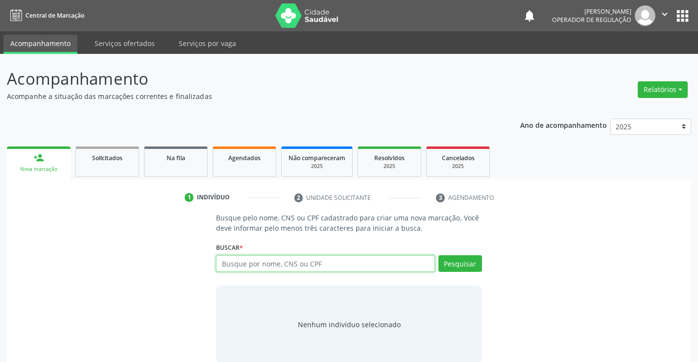
click at [310, 264] on input "text" at bounding box center [325, 263] width 218 height 17
click at [292, 261] on input "text" at bounding box center [325, 263] width 218 height 17
click at [306, 262] on input "text" at bounding box center [325, 263] width 218 height 17
